Goal: Transaction & Acquisition: Purchase product/service

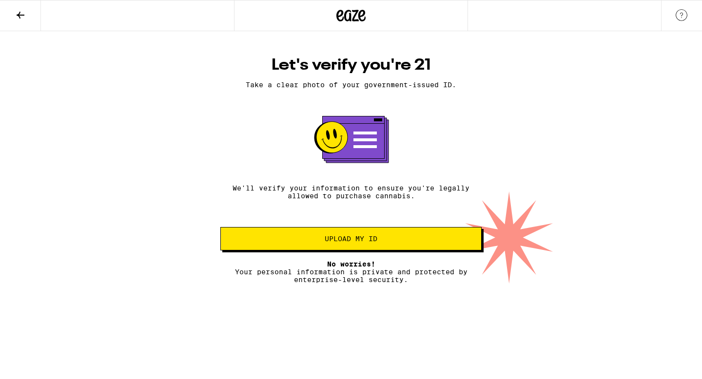
click at [367, 235] on button "Upload my ID" at bounding box center [350, 238] width 261 height 23
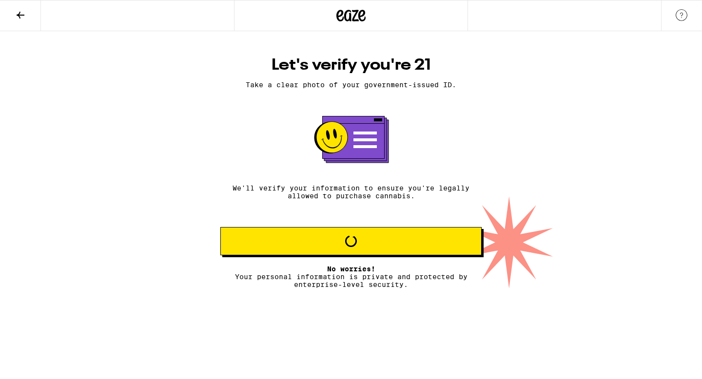
click at [10, 5] on button at bounding box center [20, 15] width 41 height 31
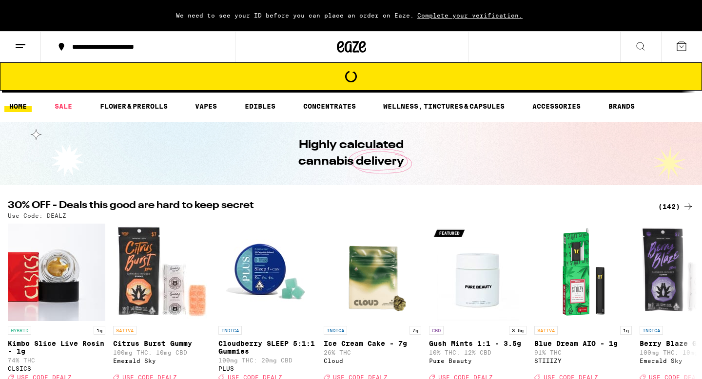
click at [33, 51] on button at bounding box center [20, 47] width 41 height 31
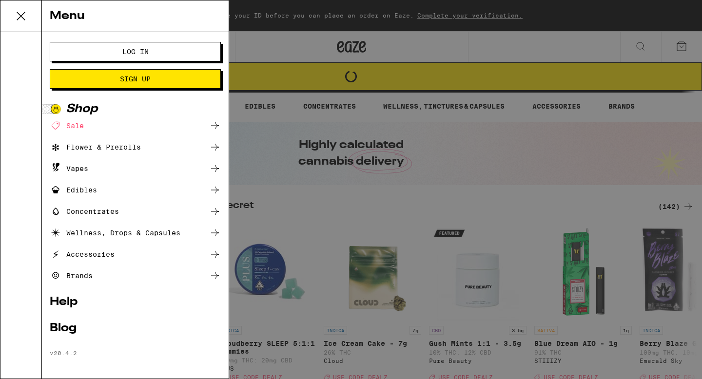
click at [272, 128] on div "Menu Log In Sign Up Shop Sale Flower & Prerolls Vapes Edibles Concentrates Well…" at bounding box center [351, 189] width 702 height 379
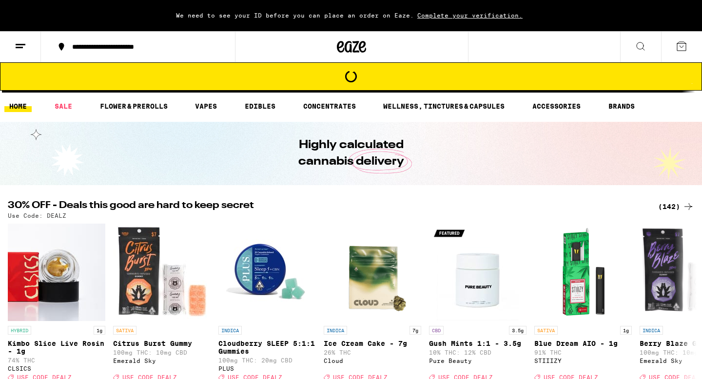
click at [178, 48] on div "**********" at bounding box center [143, 46] width 153 height 7
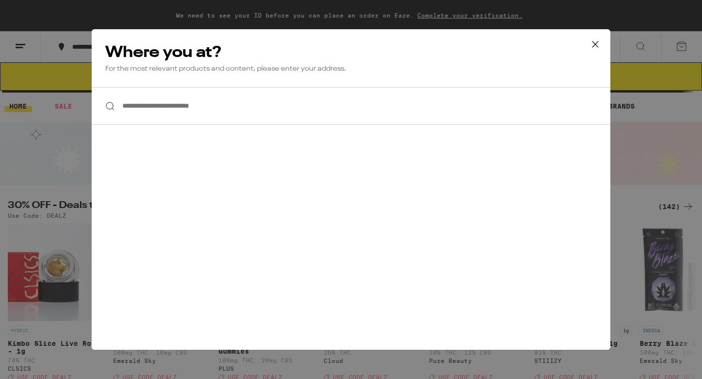
click at [193, 106] on input "**********" at bounding box center [351, 106] width 519 height 38
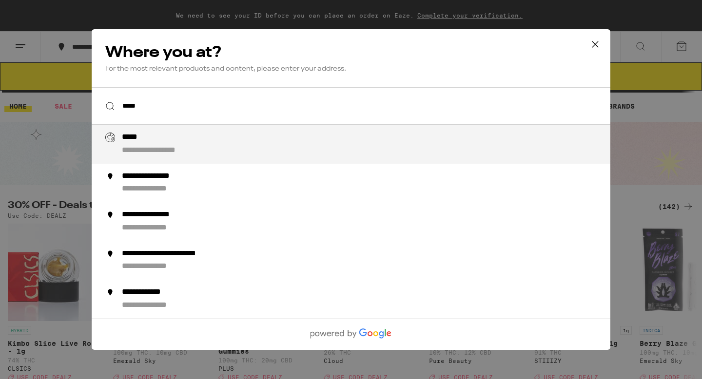
click at [163, 148] on div "**********" at bounding box center [167, 151] width 91 height 10
type input "**********"
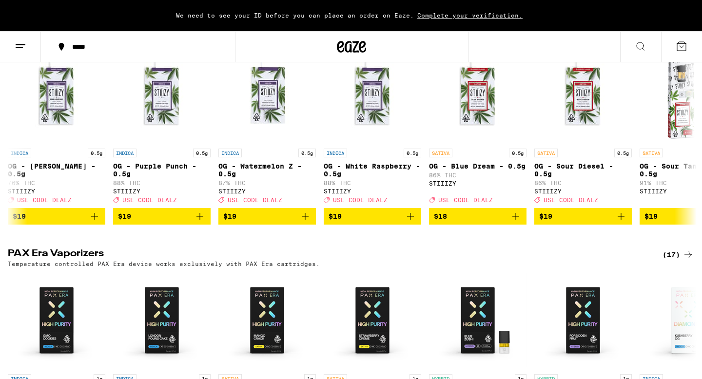
scroll to position [1530, 0]
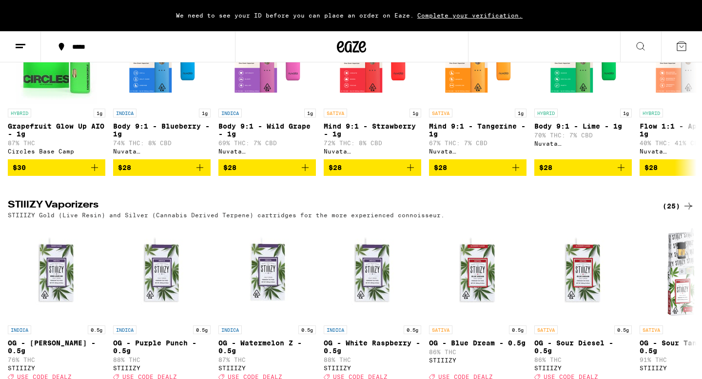
click at [642, 44] on icon at bounding box center [641, 46] width 12 height 12
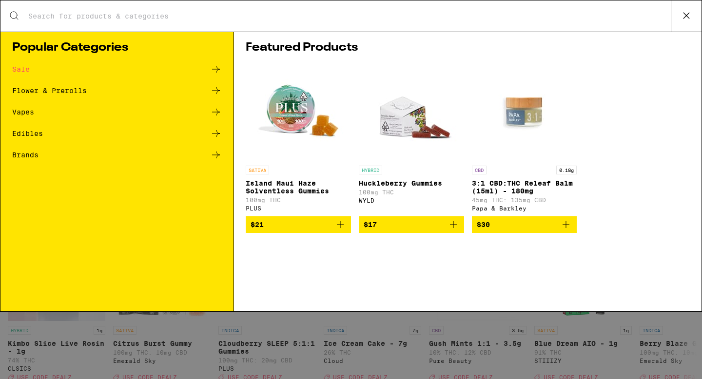
scroll to position [0, 0]
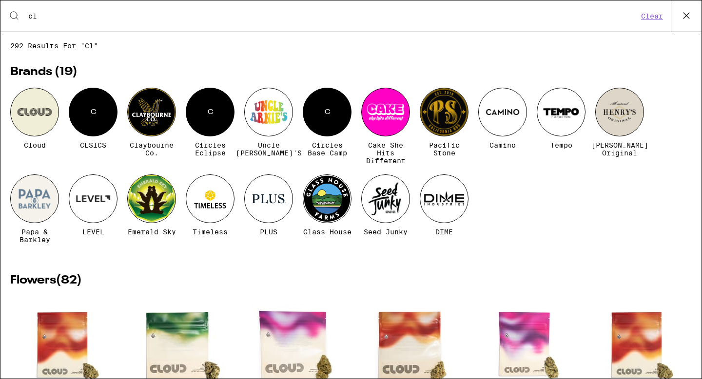
type input "cl"
click at [99, 112] on div "C" at bounding box center [93, 112] width 49 height 49
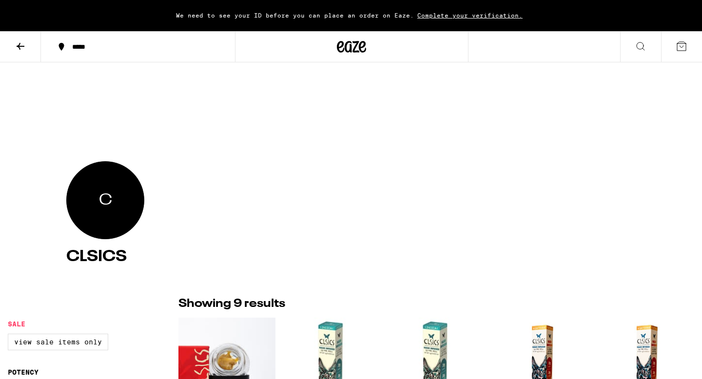
click at [18, 51] on icon at bounding box center [21, 46] width 12 height 12
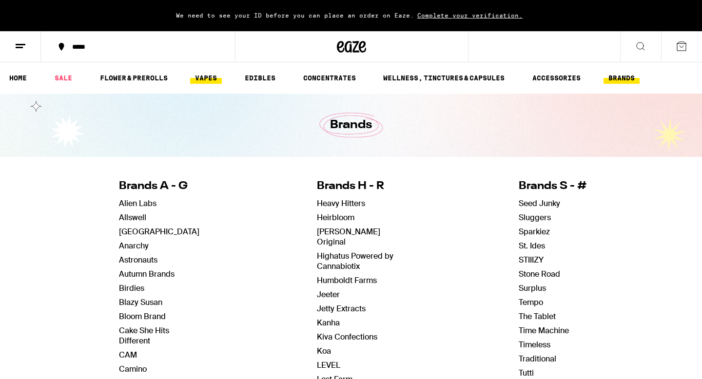
click at [221, 79] on link "VAPES" at bounding box center [206, 78] width 32 height 12
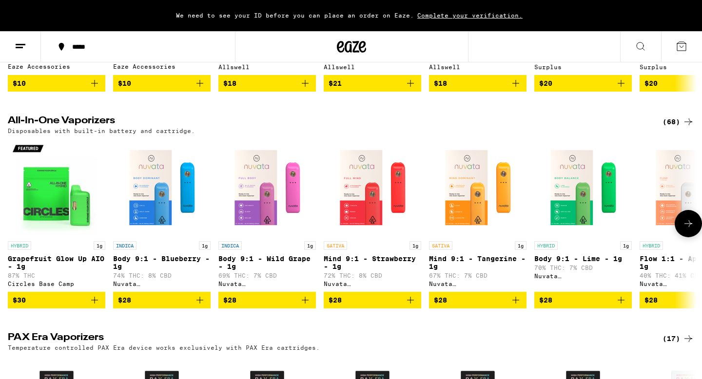
scroll to position [258, 0]
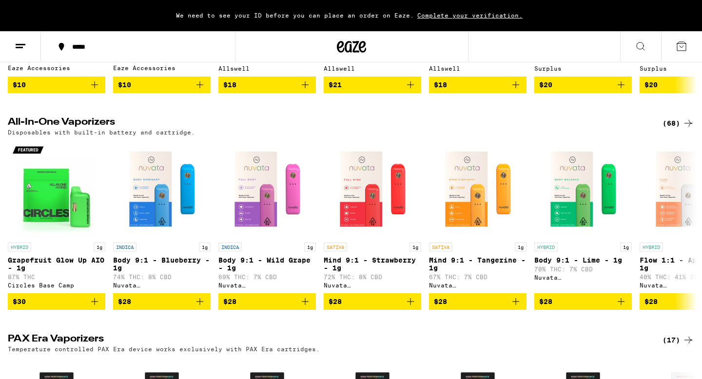
click at [670, 129] on div "(68)" at bounding box center [678, 123] width 32 height 12
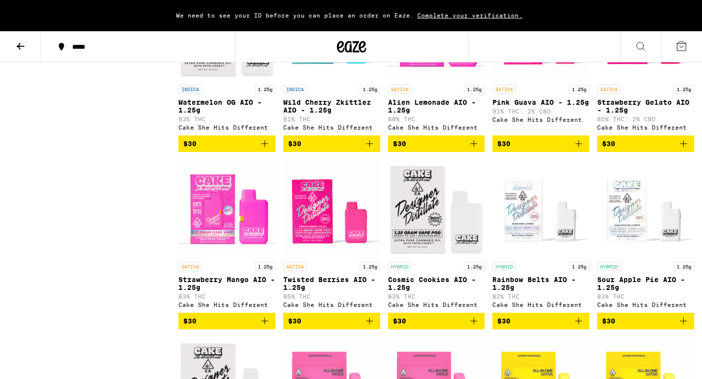
scroll to position [756, 0]
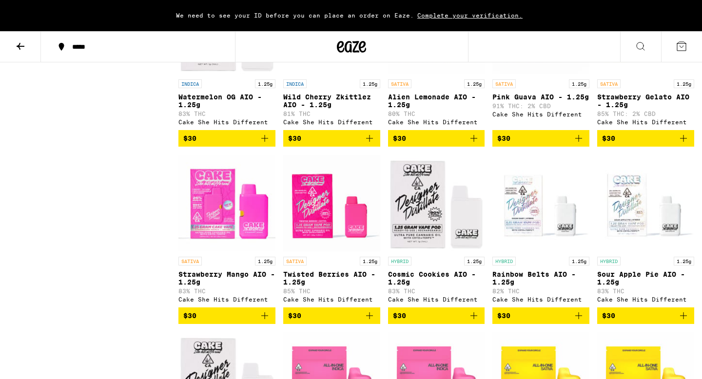
click at [202, 286] on p "Strawberry Mango AIO - 1.25g" at bounding box center [226, 279] width 97 height 16
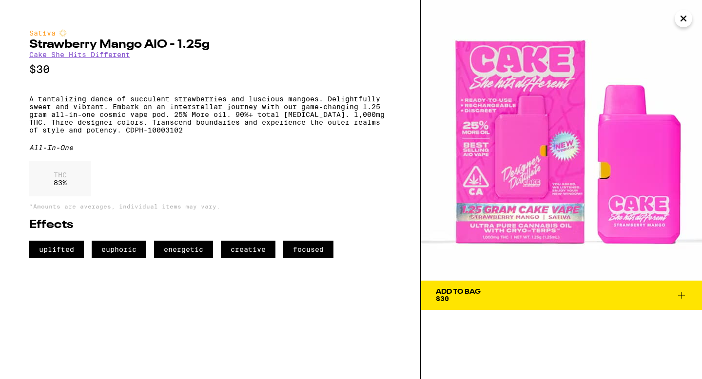
click at [690, 16] on button "Close" at bounding box center [684, 19] width 18 height 18
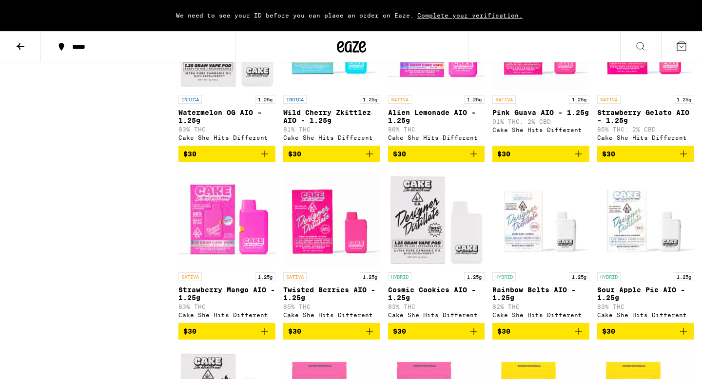
scroll to position [742, 0]
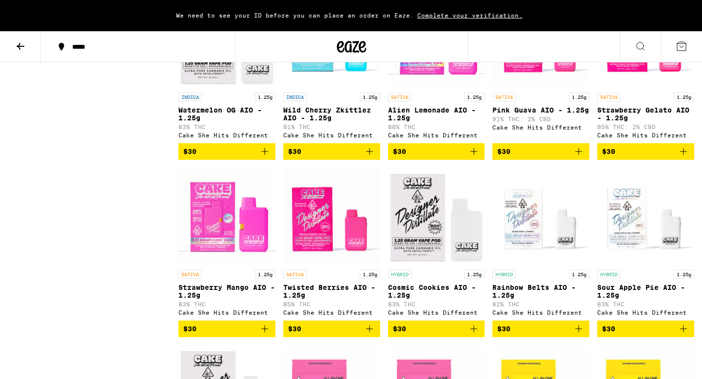
click at [242, 299] on p "Strawberry Mango AIO - 1.25g" at bounding box center [226, 292] width 97 height 16
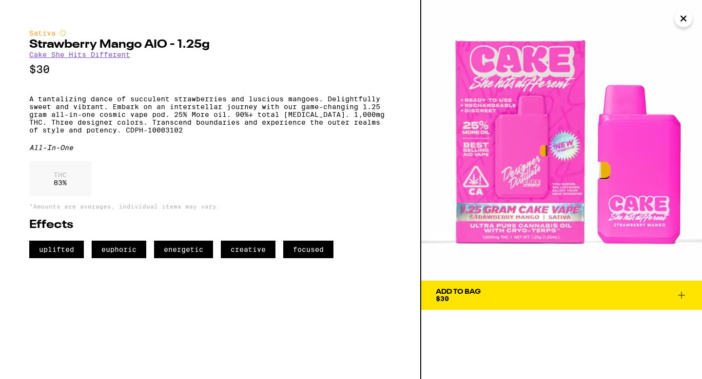
click at [611, 298] on span "Add To Bag $30" at bounding box center [562, 296] width 252 height 14
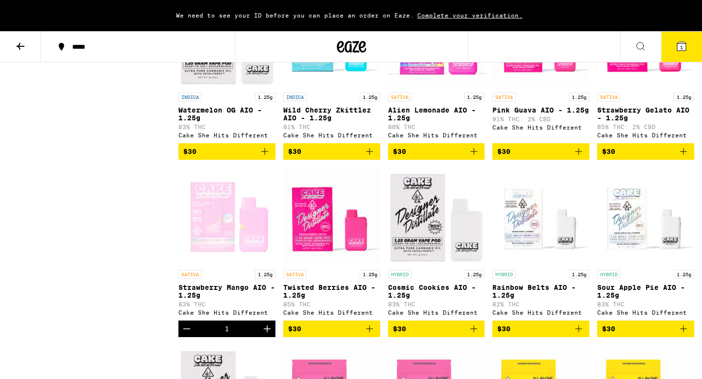
click at [674, 38] on button "1" at bounding box center [681, 47] width 41 height 30
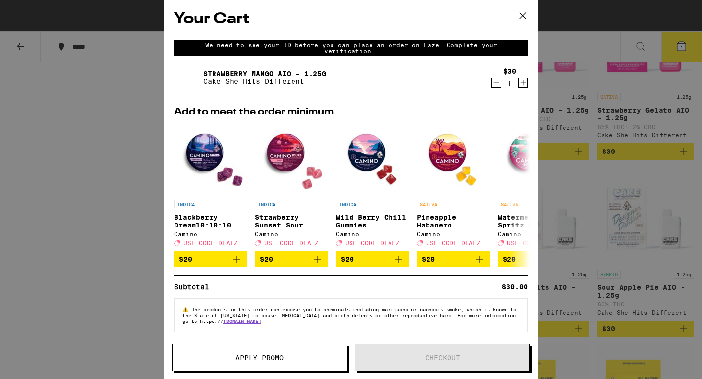
scroll to position [9, 0]
click at [495, 42] on span "Complete your verification." at bounding box center [410, 48] width 173 height 12
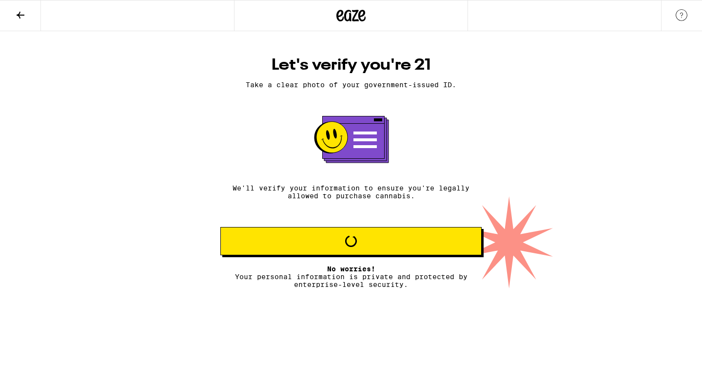
click at [385, 243] on span "Loading" at bounding box center [351, 241] width 245 height 12
